Goal: Information Seeking & Learning: Find specific page/section

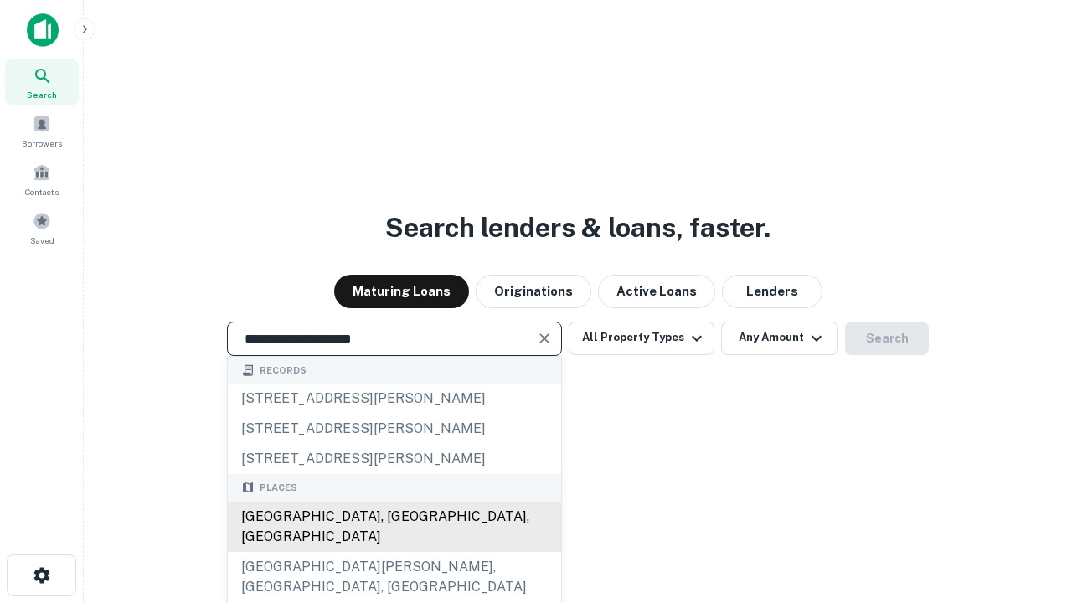
click at [394, 552] on div "[GEOGRAPHIC_DATA], [GEOGRAPHIC_DATA], [GEOGRAPHIC_DATA]" at bounding box center [394, 527] width 333 height 50
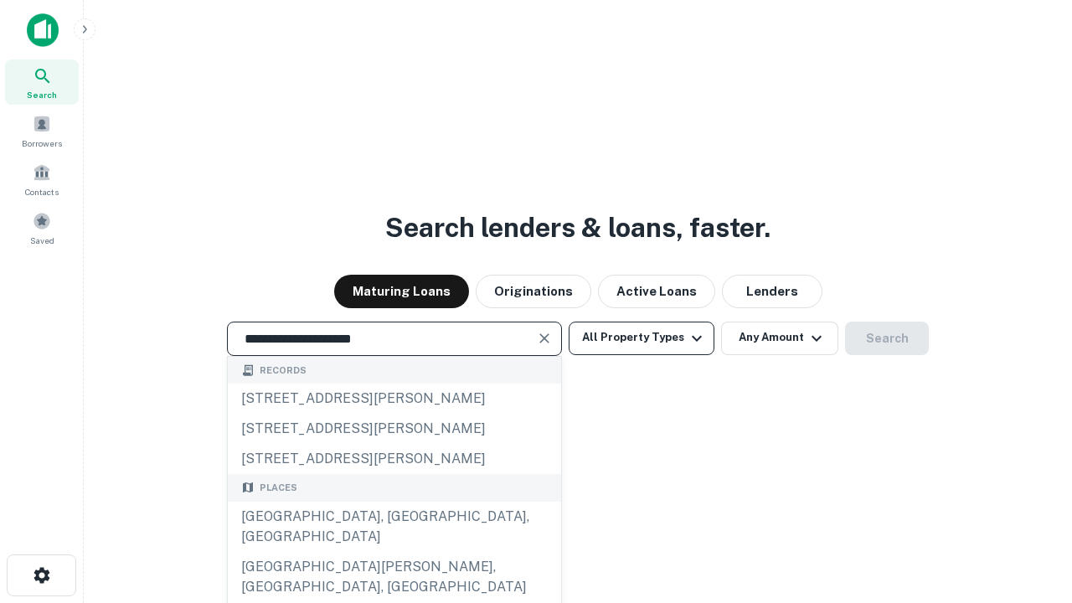
type input "**********"
click at [641, 337] on button "All Property Types" at bounding box center [642, 338] width 146 height 33
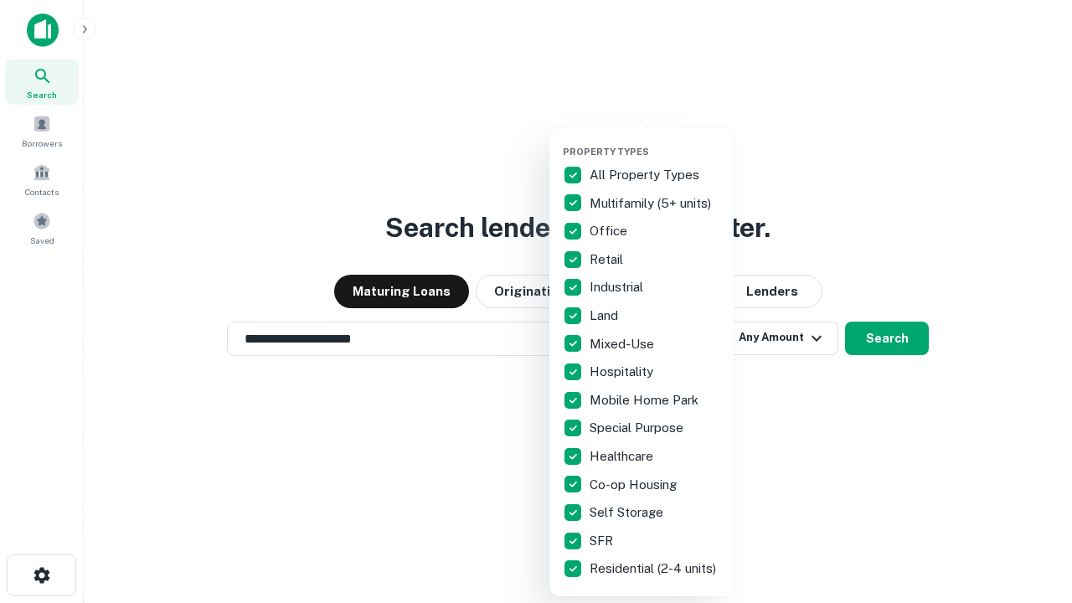
click at [655, 141] on button "button" at bounding box center [655, 141] width 184 height 1
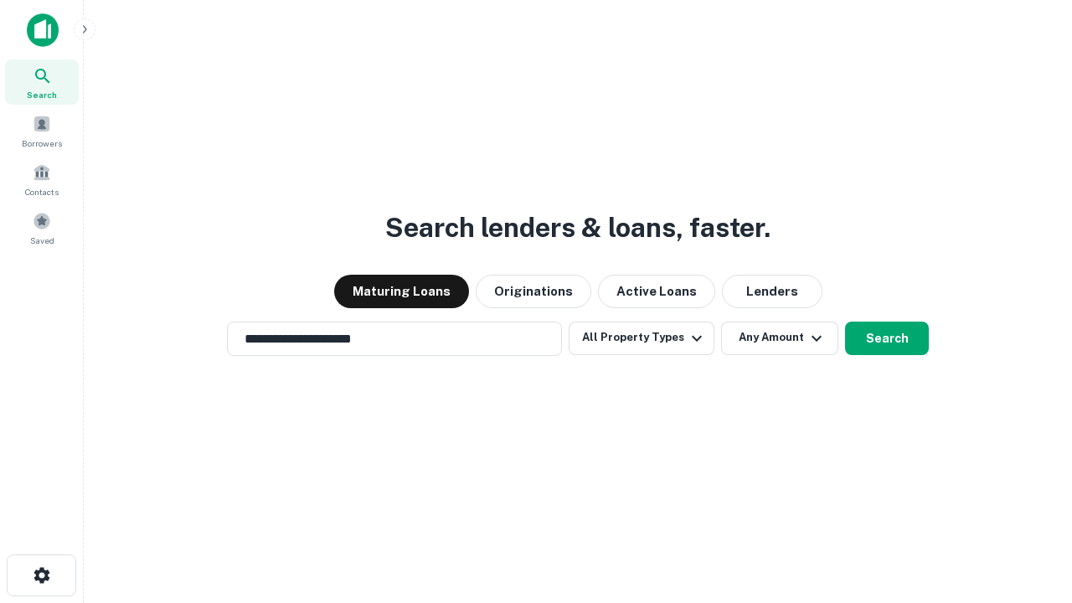
scroll to position [26, 0]
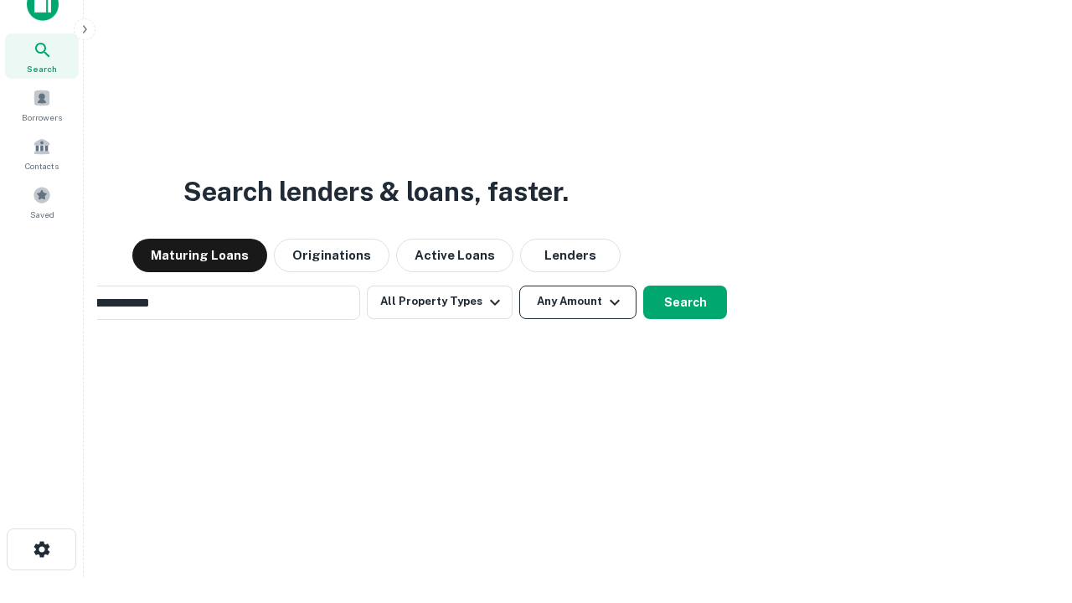
click at [519, 286] on button "Any Amount" at bounding box center [577, 302] width 117 height 33
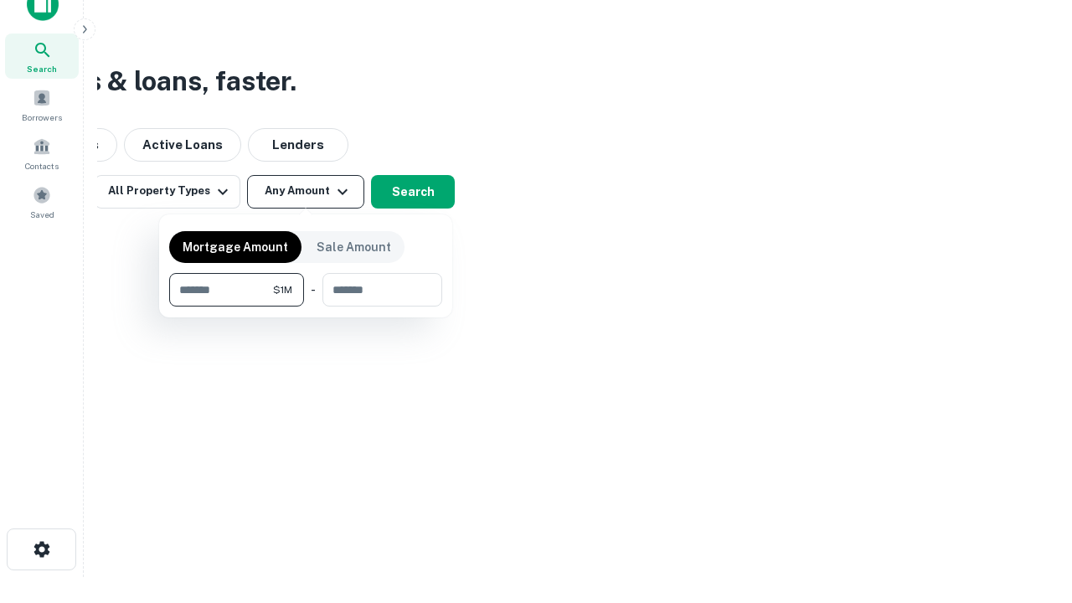
scroll to position [27, 0]
type input "*******"
click at [306, 306] on button "button" at bounding box center [305, 306] width 273 height 1
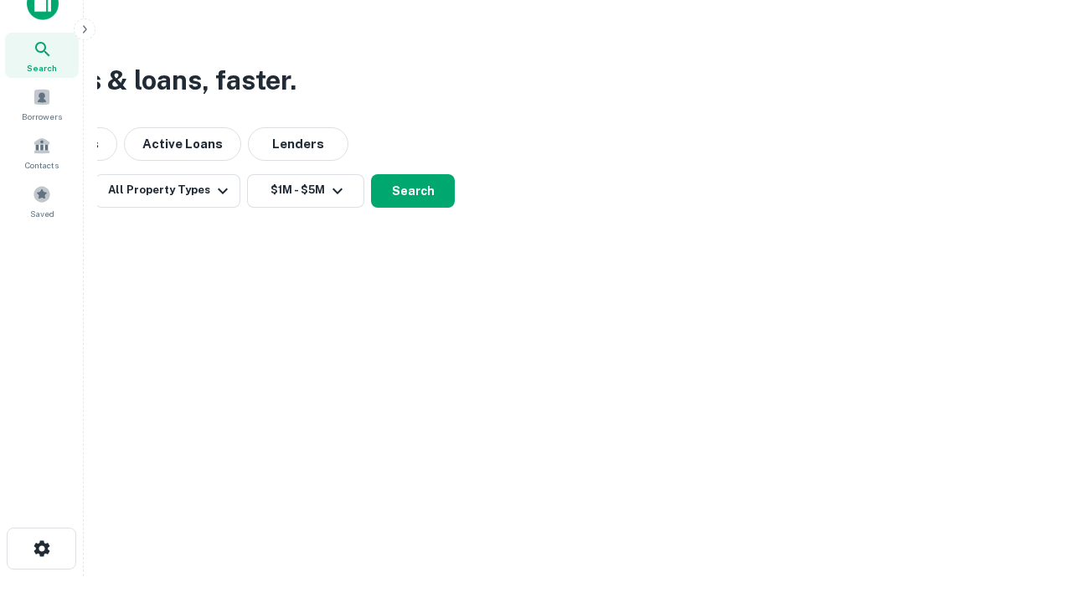
scroll to position [26, 0]
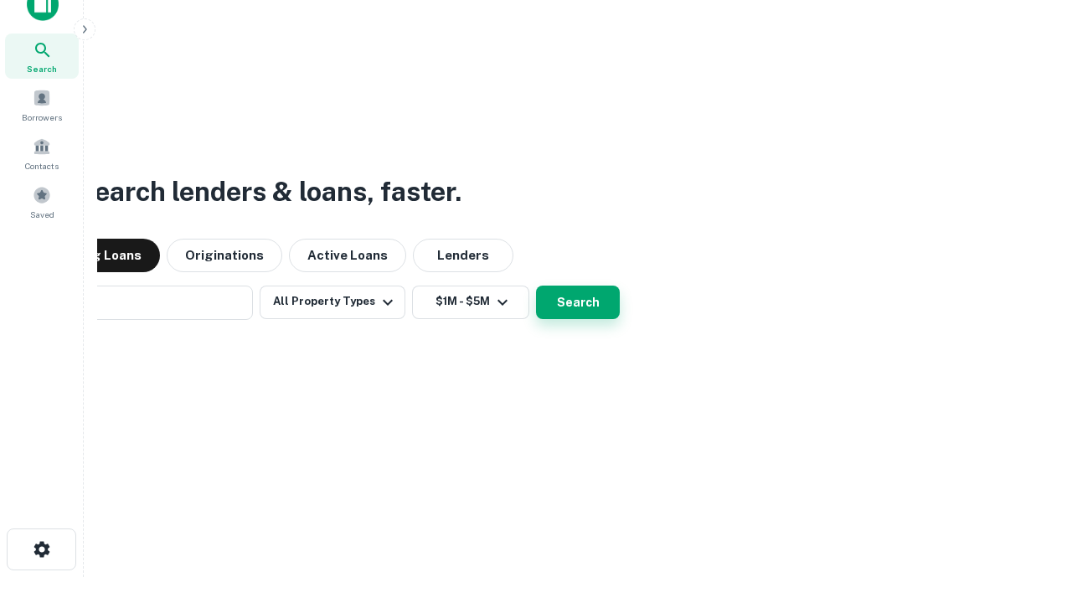
click at [536, 286] on button "Search" at bounding box center [578, 302] width 84 height 33
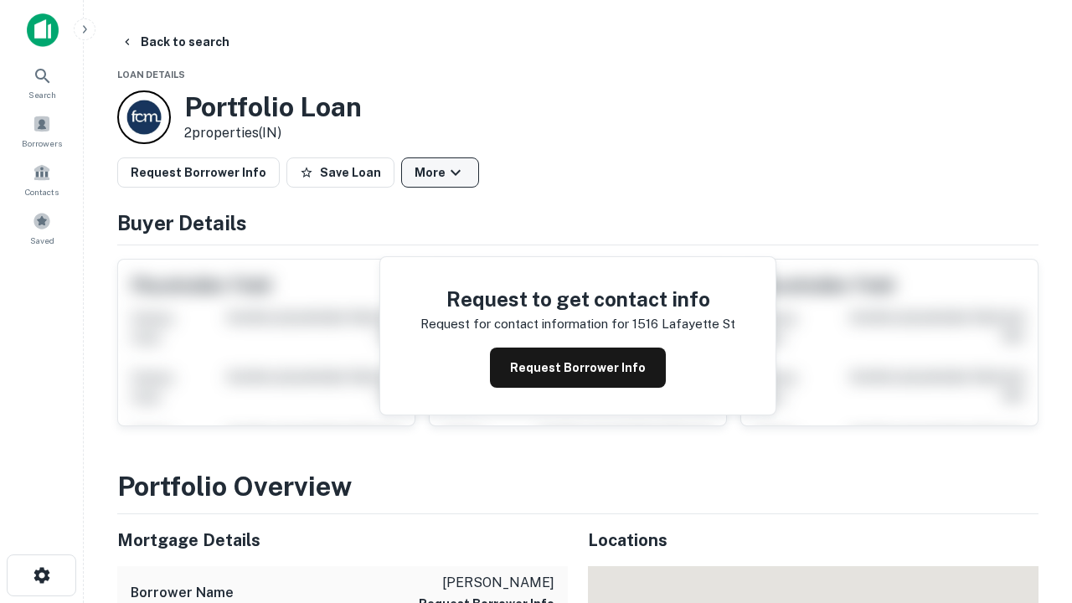
click at [440, 172] on button "More" at bounding box center [440, 172] width 78 height 30
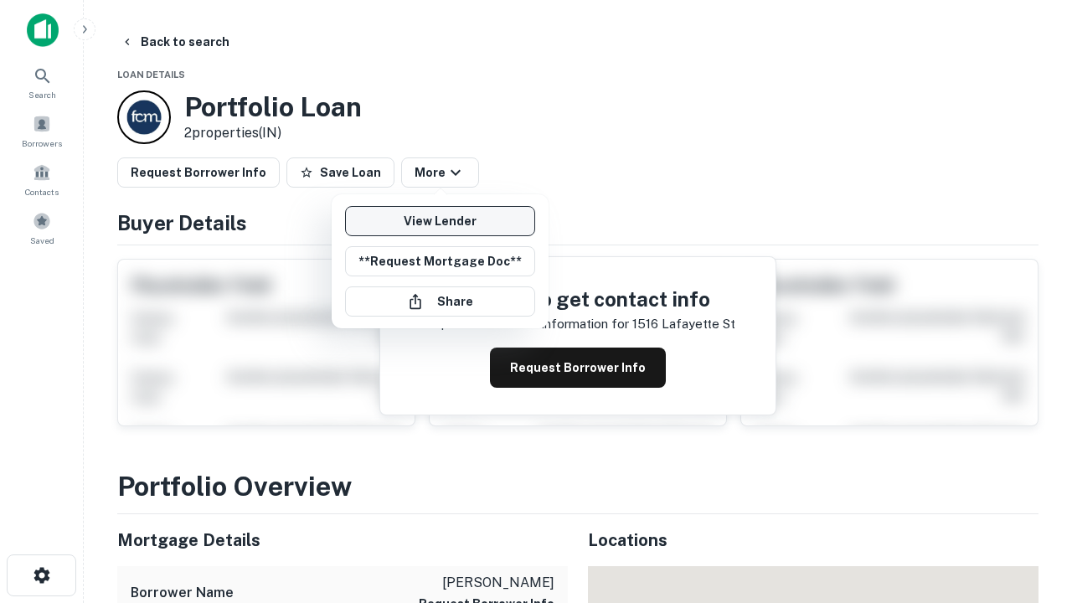
click at [440, 221] on link "View Lender" at bounding box center [440, 221] width 190 height 30
